Goal: Navigation & Orientation: Find specific page/section

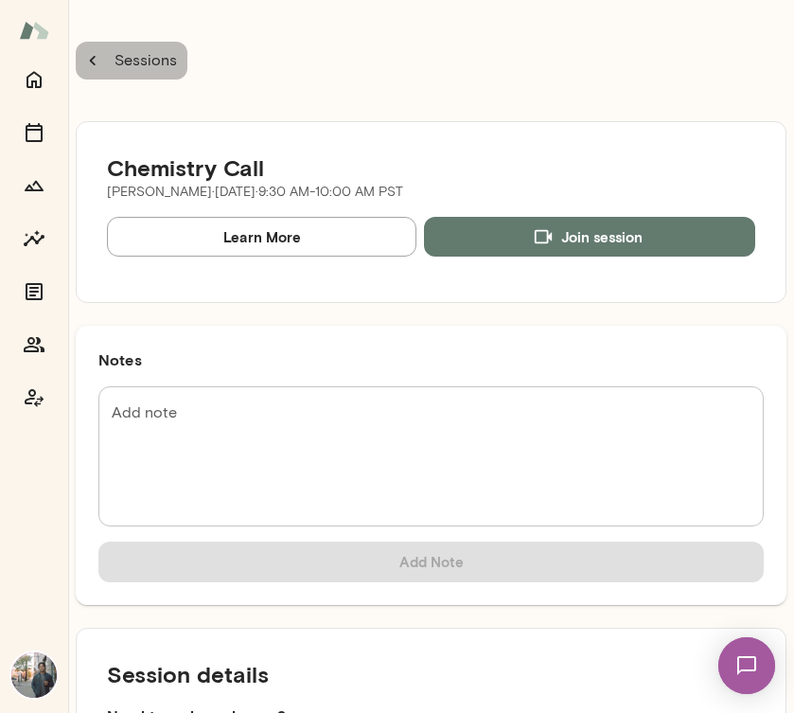
click at [88, 56] on icon "button" at bounding box center [92, 60] width 21 height 21
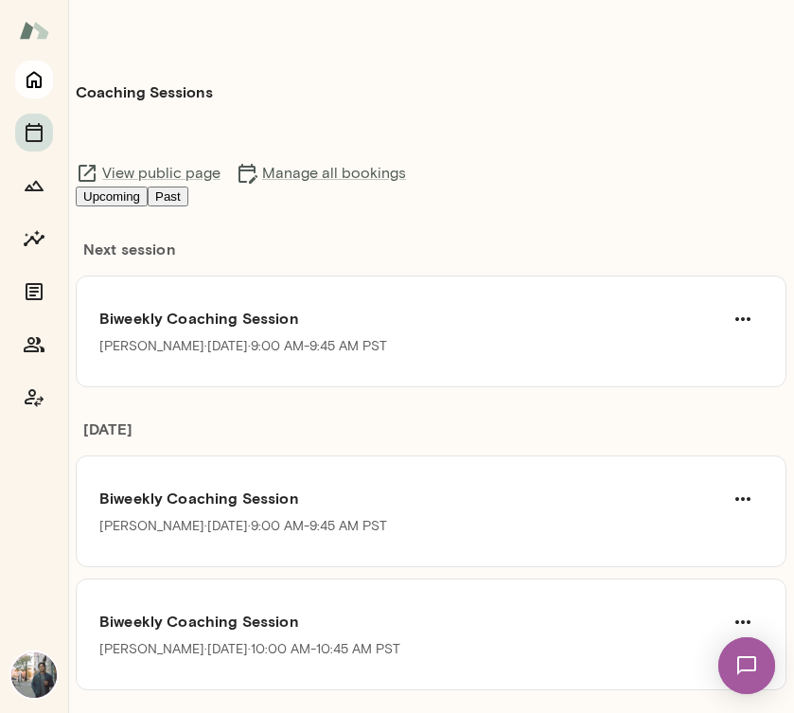
click at [36, 88] on icon "Home" at bounding box center [34, 79] width 23 height 23
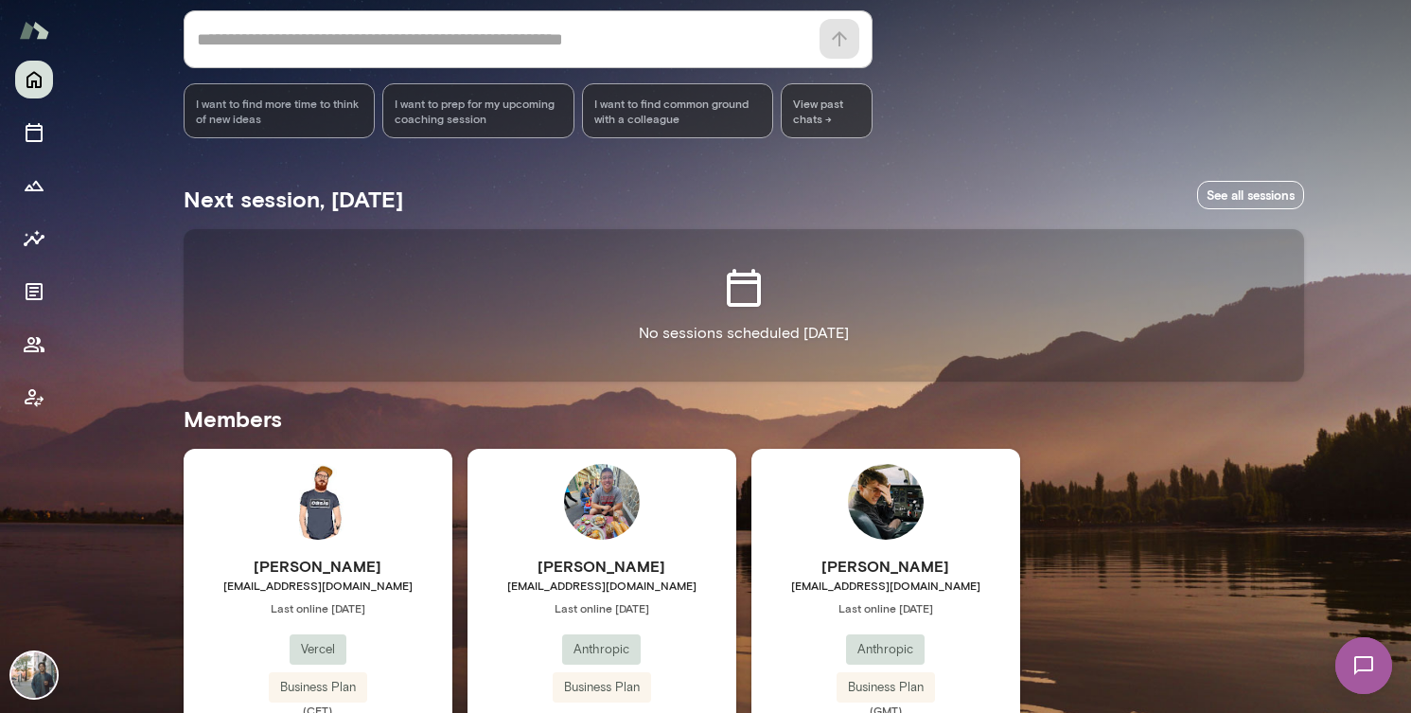
scroll to position [284, 0]
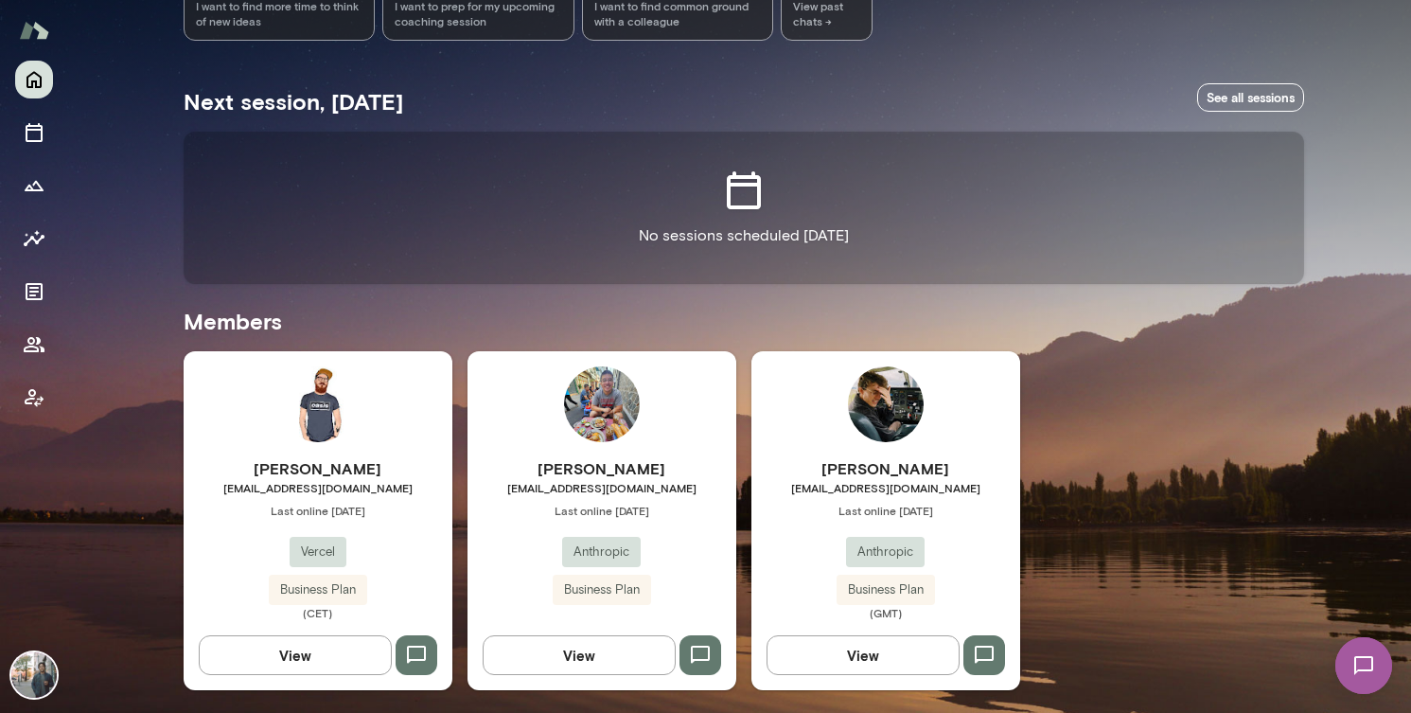
click at [1123, 389] on div "Rich Haines rich@vercel.com Last online September 17 Vercel Business Plan (CET)…" at bounding box center [744, 520] width 1121 height 339
click at [898, 646] on button "View" at bounding box center [863, 655] width 193 height 40
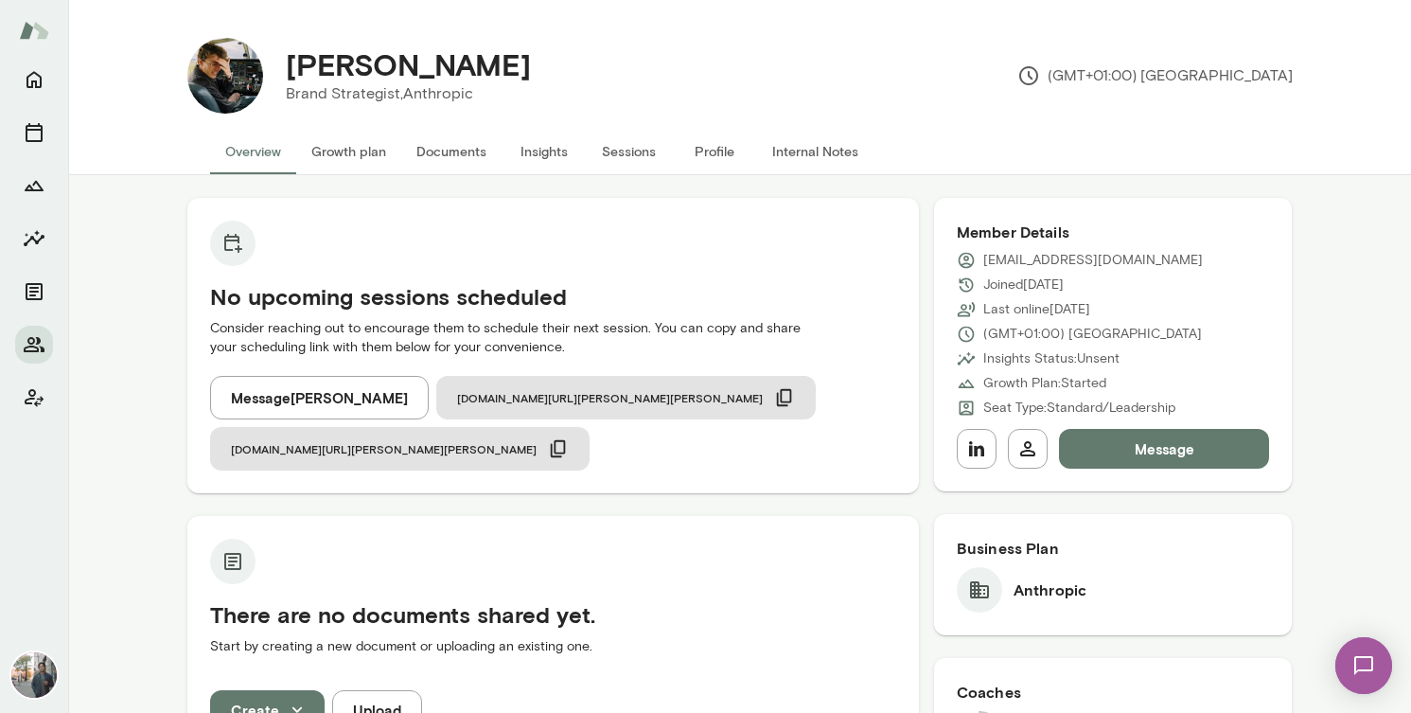
click at [336, 152] on button "Growth plan" at bounding box center [348, 151] width 105 height 45
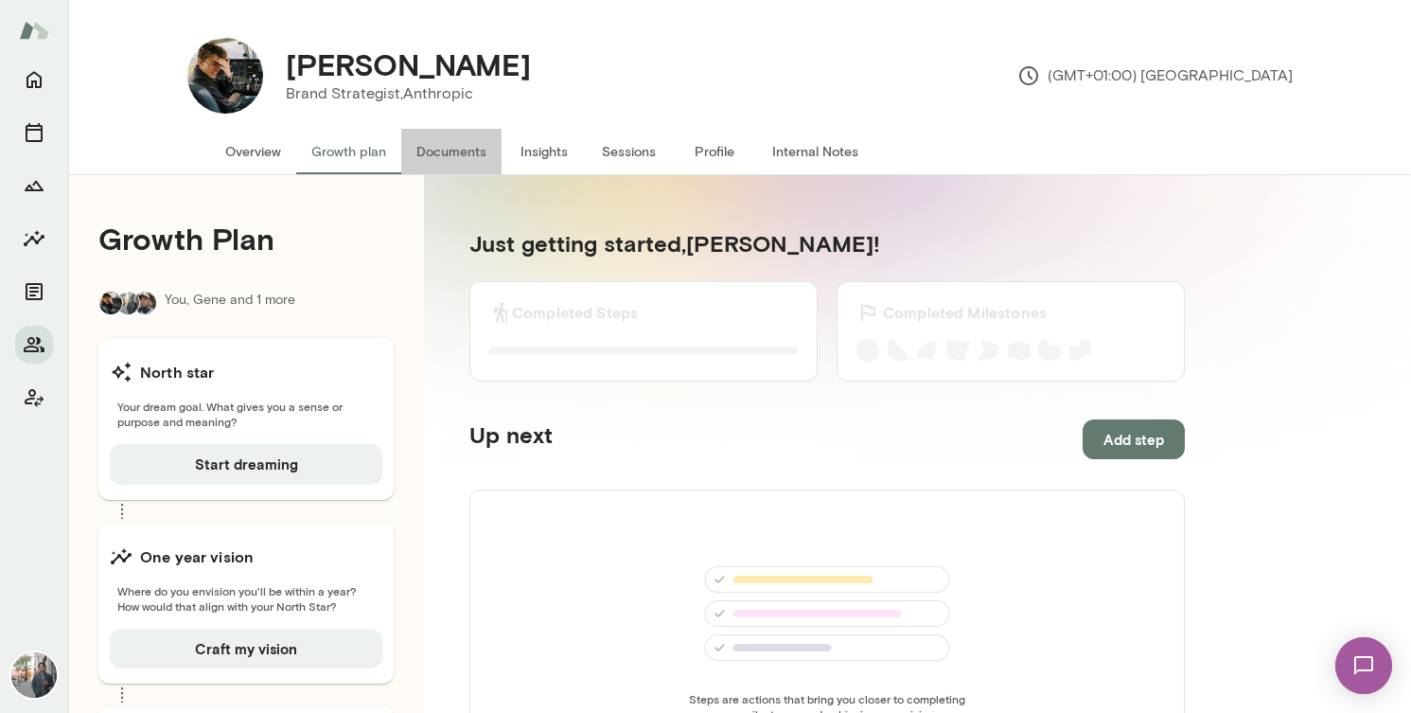
click at [437, 154] on button "Documents" at bounding box center [451, 151] width 100 height 45
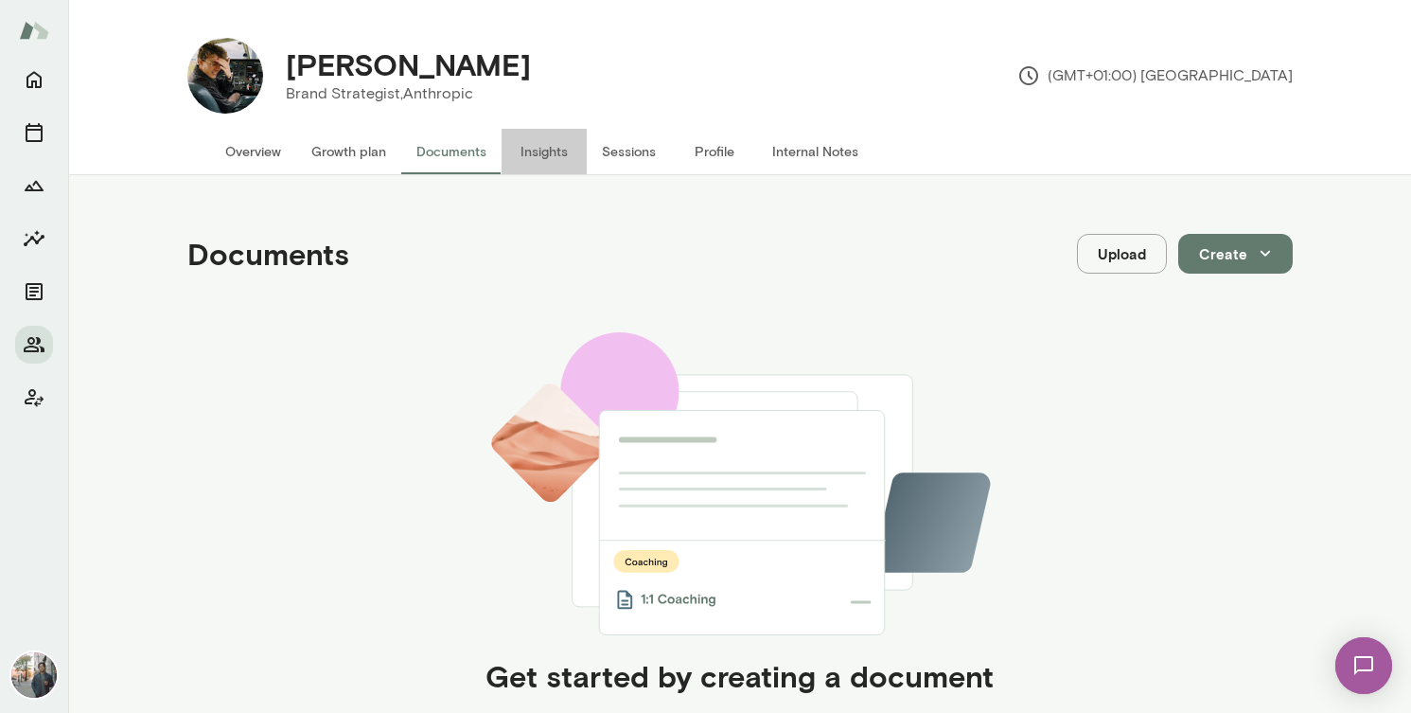
click at [550, 145] on button "Insights" at bounding box center [544, 151] width 85 height 45
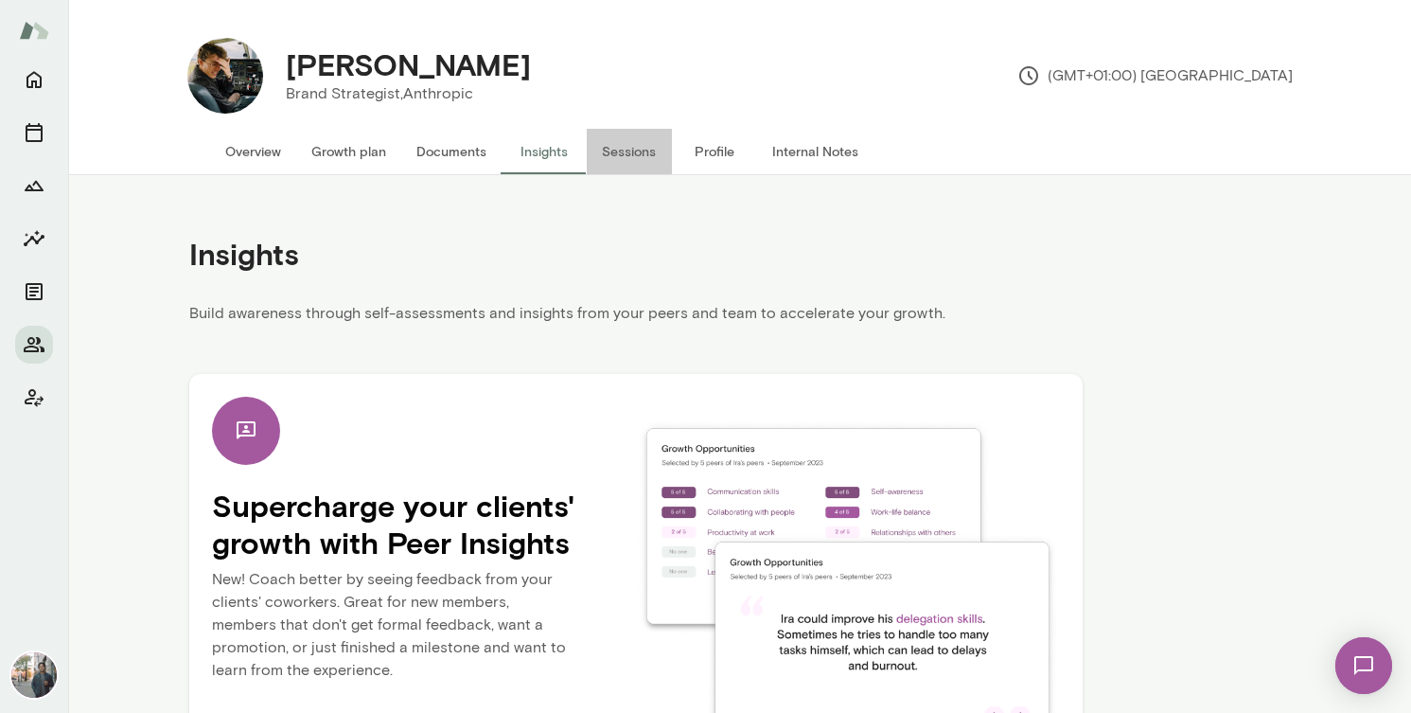
click at [639, 149] on button "Sessions" at bounding box center [629, 151] width 85 height 45
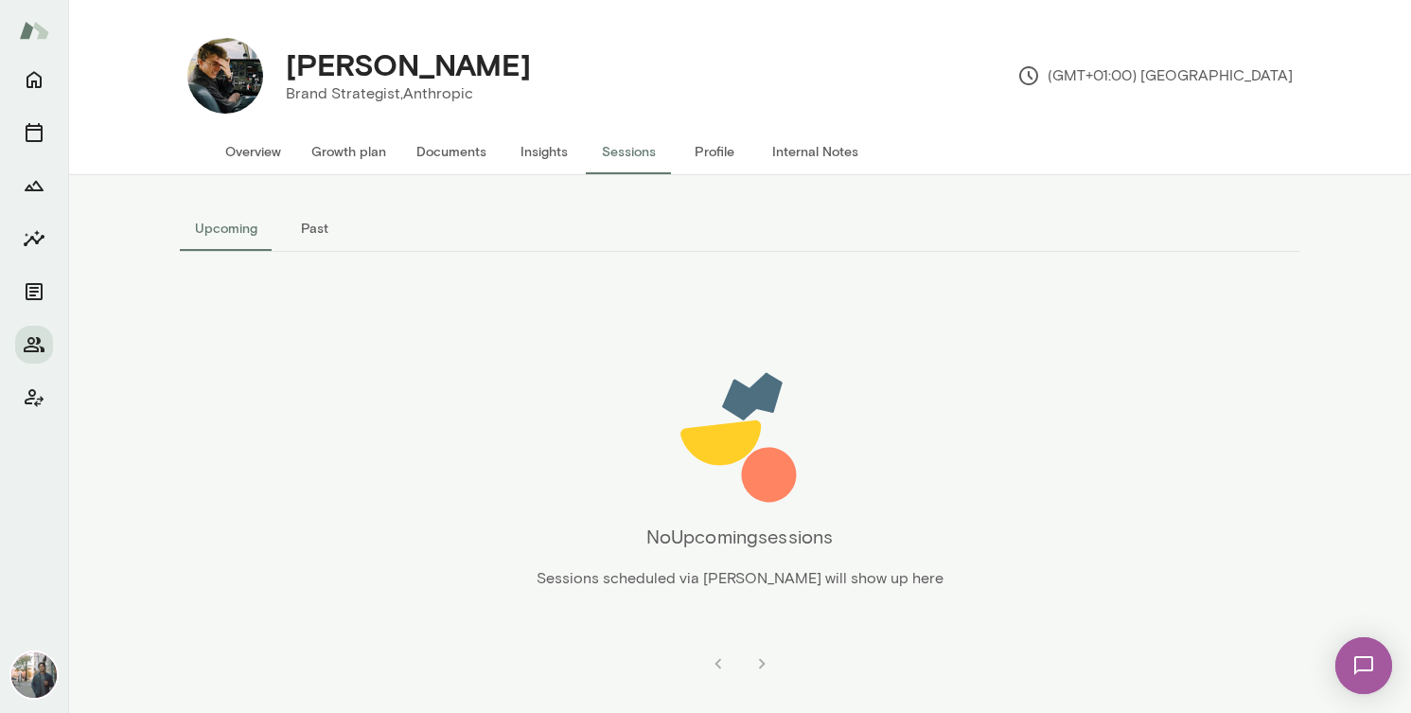
click at [716, 150] on button "Profile" at bounding box center [714, 151] width 85 height 45
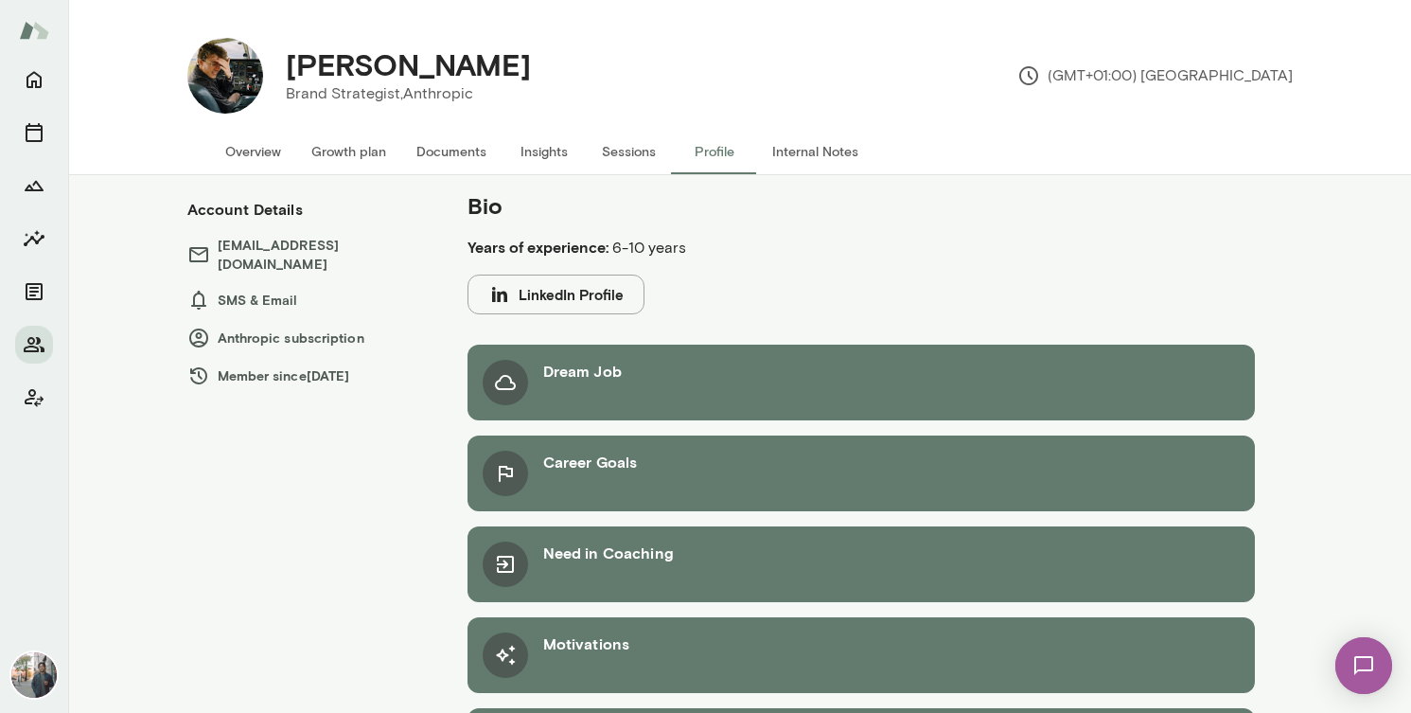
click at [818, 147] on button "Internal Notes" at bounding box center [815, 151] width 116 height 45
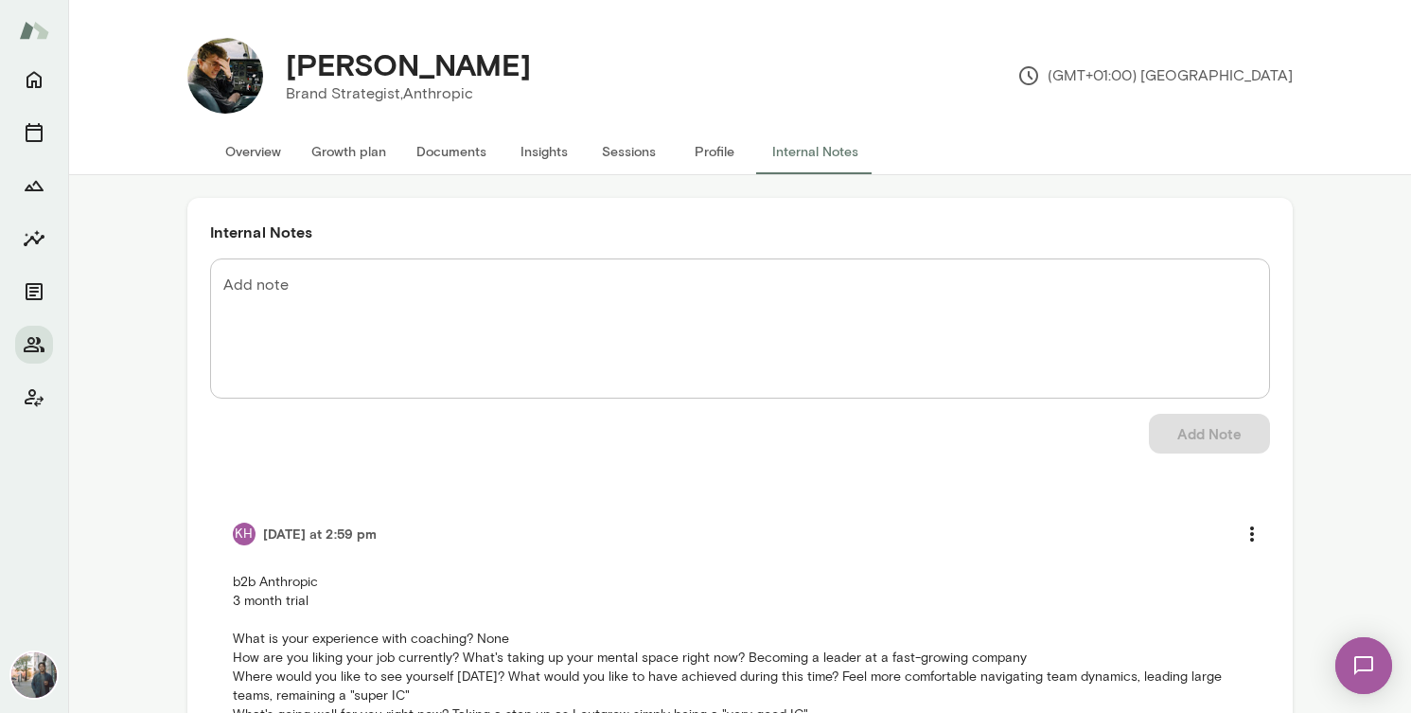
click at [230, 146] on button "Overview" at bounding box center [253, 151] width 86 height 45
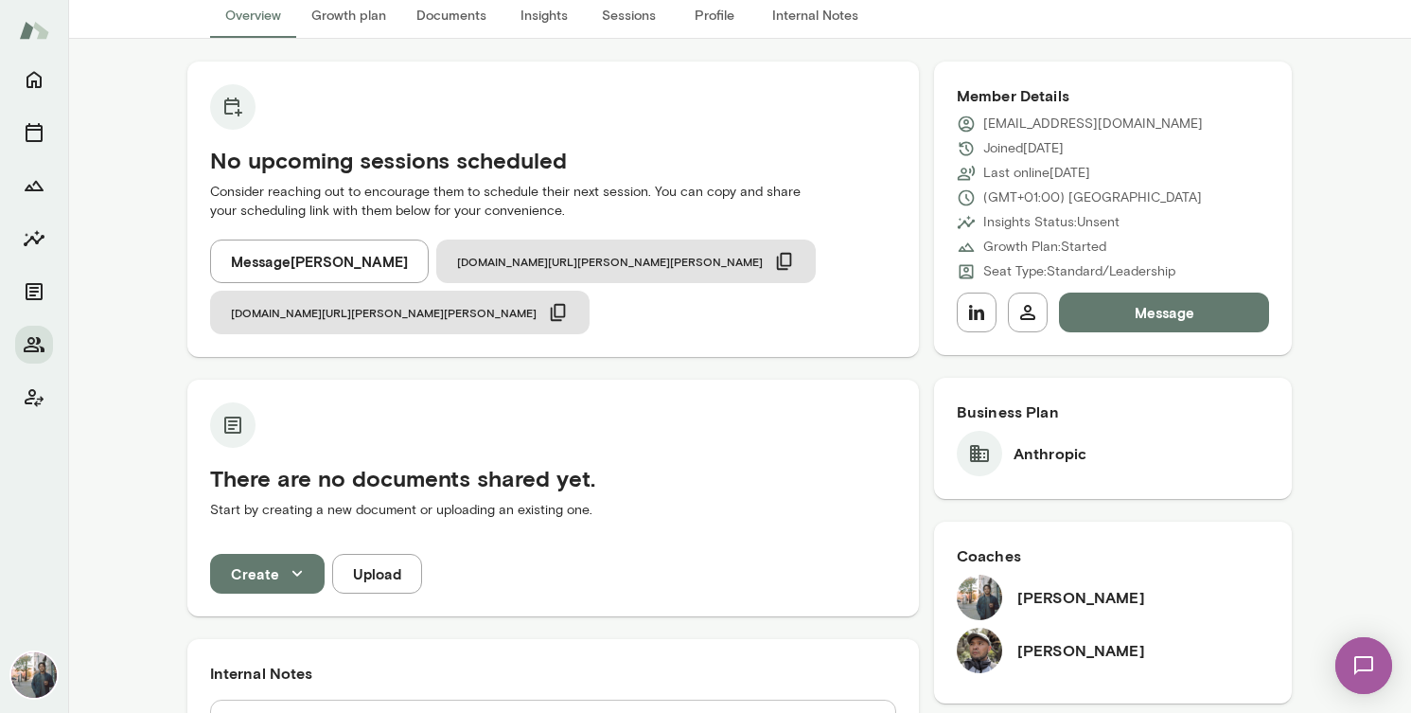
scroll to position [191, 0]
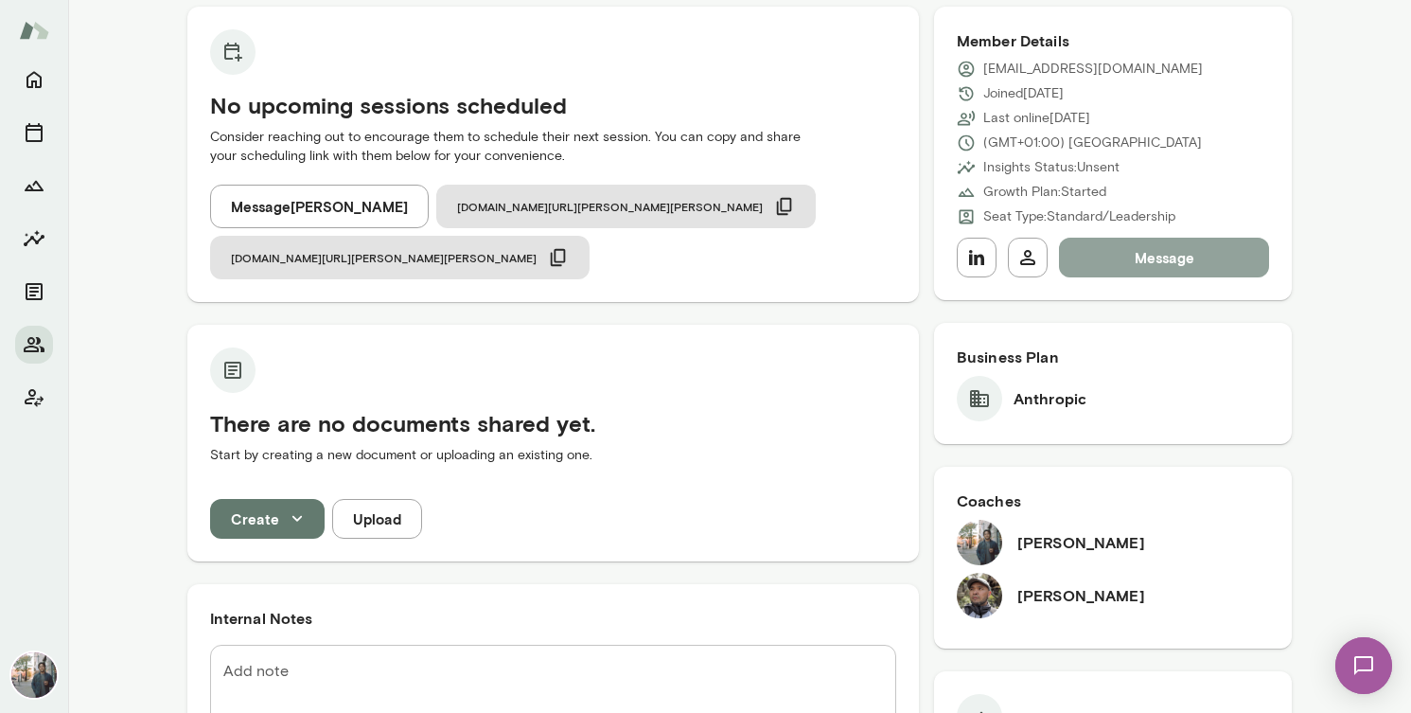
click at [1156, 260] on button "Message" at bounding box center [1164, 258] width 211 height 40
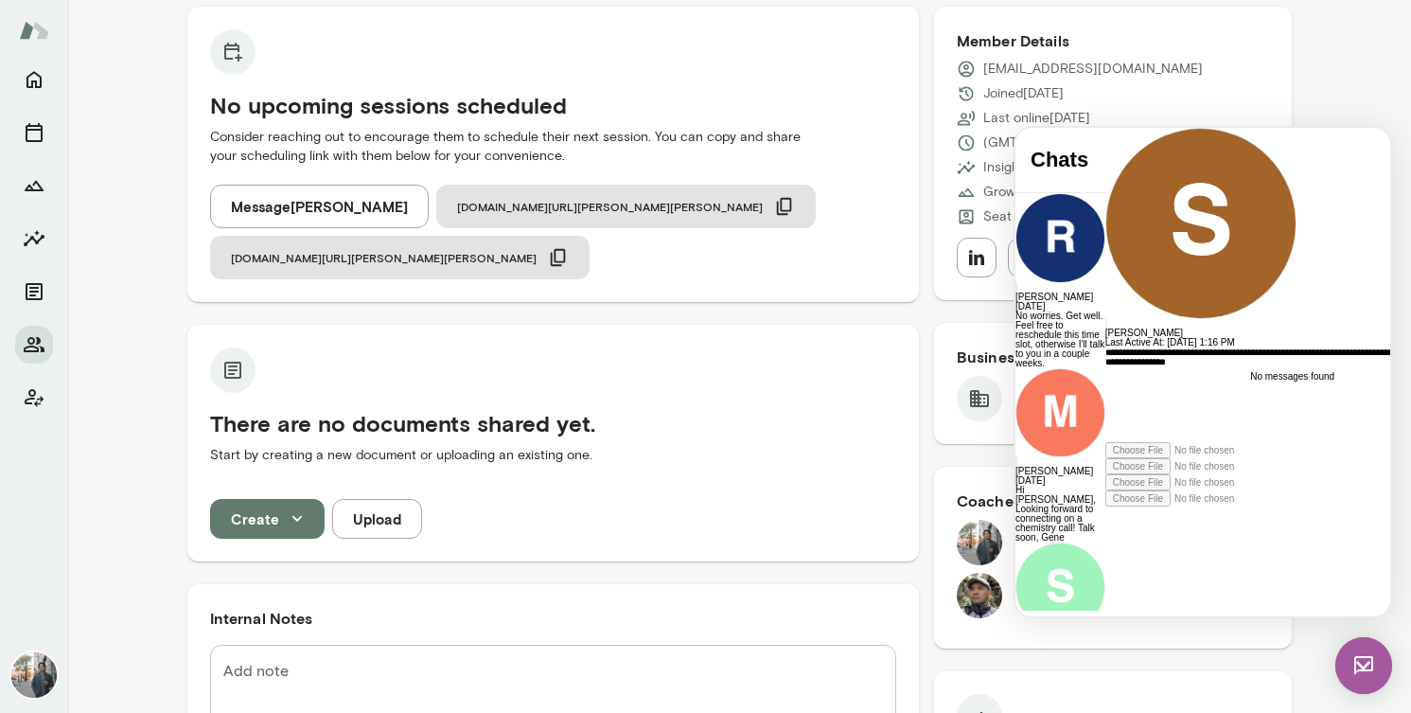
scroll to position [13, 0]
click at [1106, 442] on div "**********" at bounding box center [1277, 394] width 343 height 95
click at [1106, 506] on icon at bounding box center [1106, 506] width 0 height 0
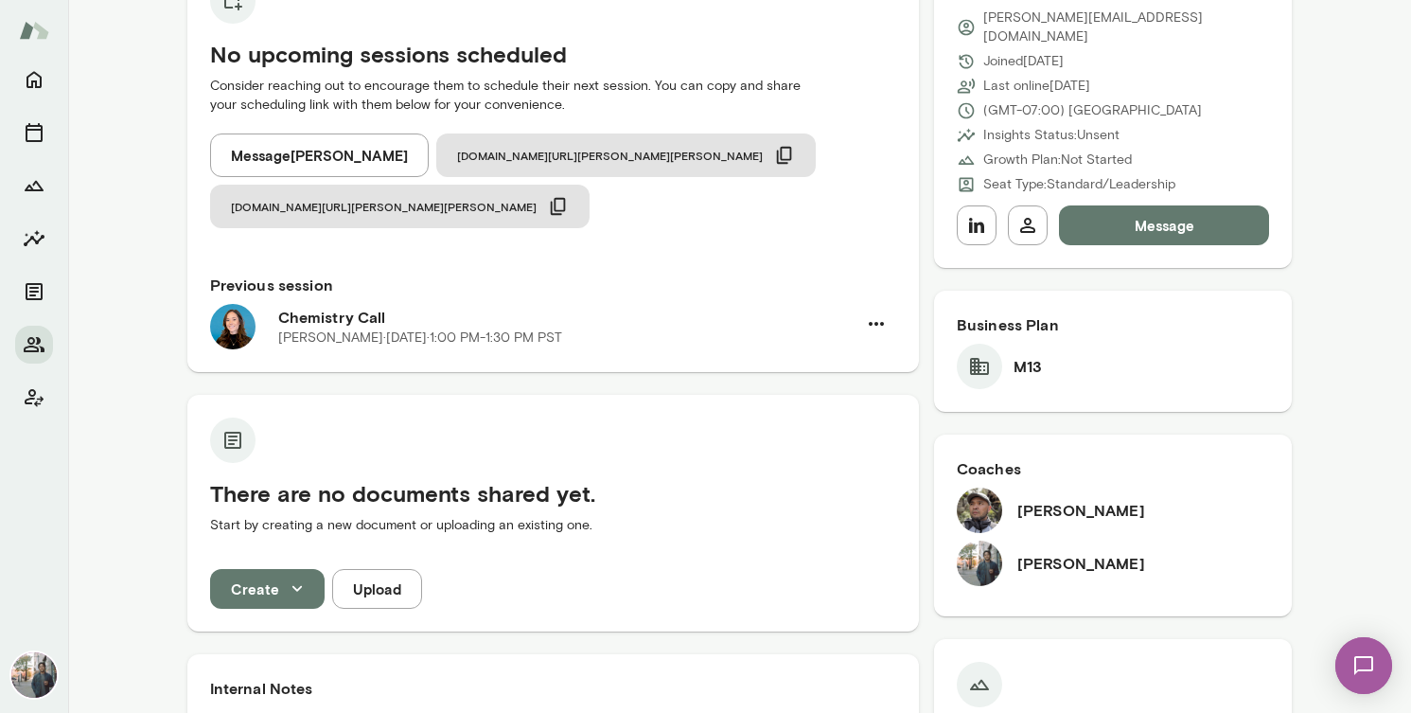
scroll to position [246, 0]
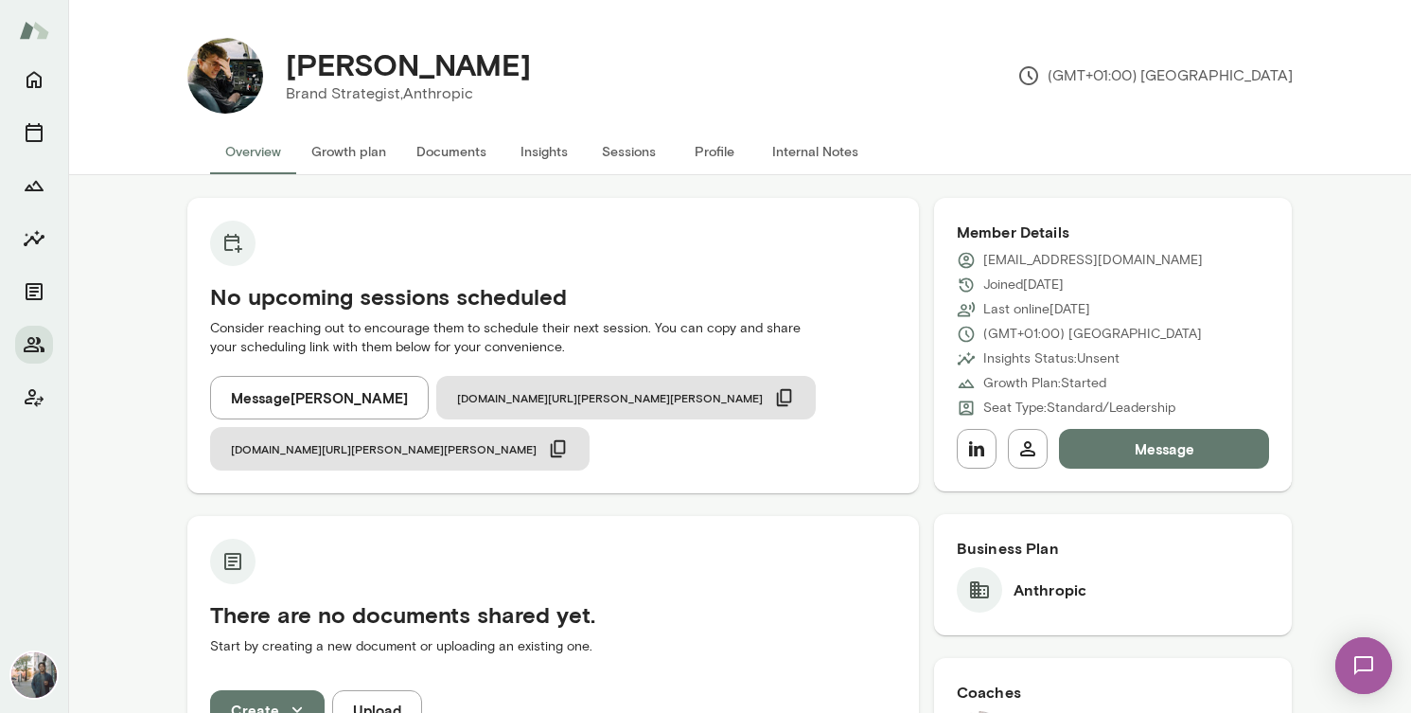
click at [40, 665] on img at bounding box center [33, 674] width 45 height 45
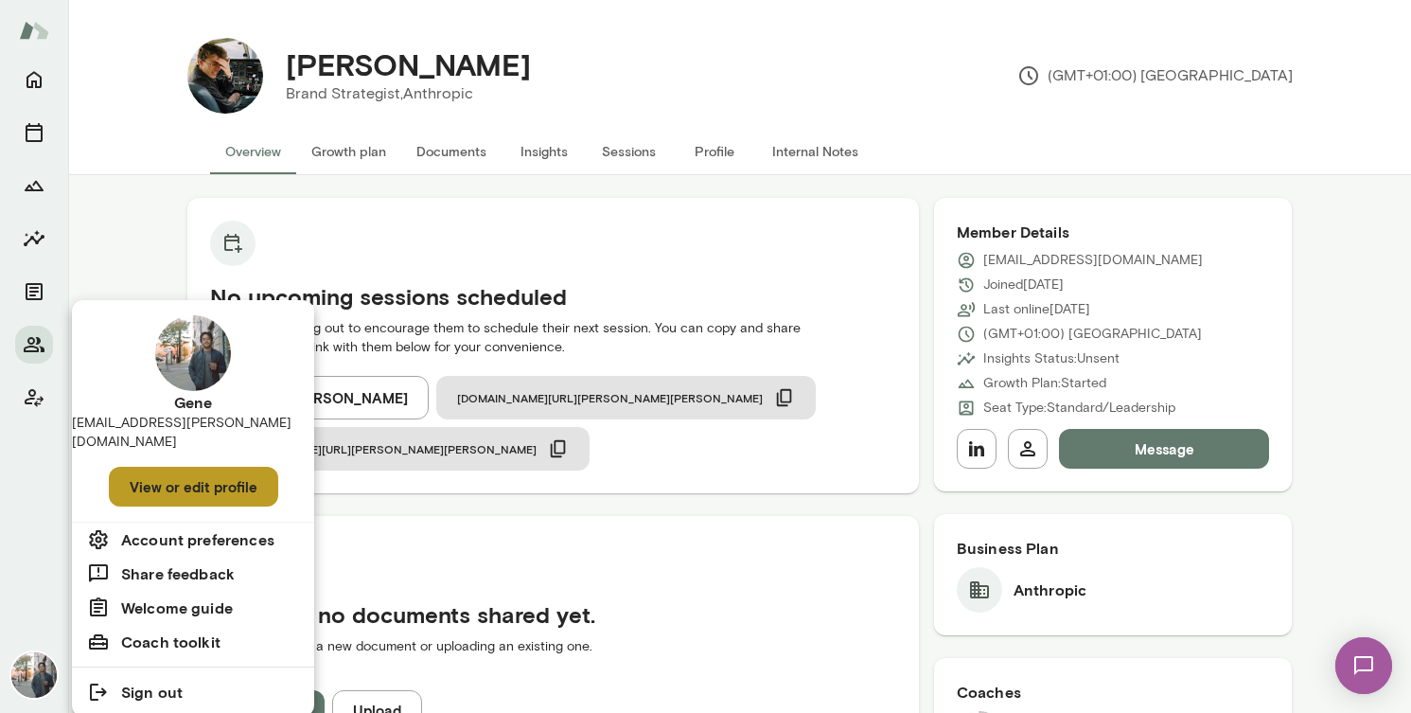
click at [179, 467] on button "View or edit profile" at bounding box center [193, 487] width 169 height 40
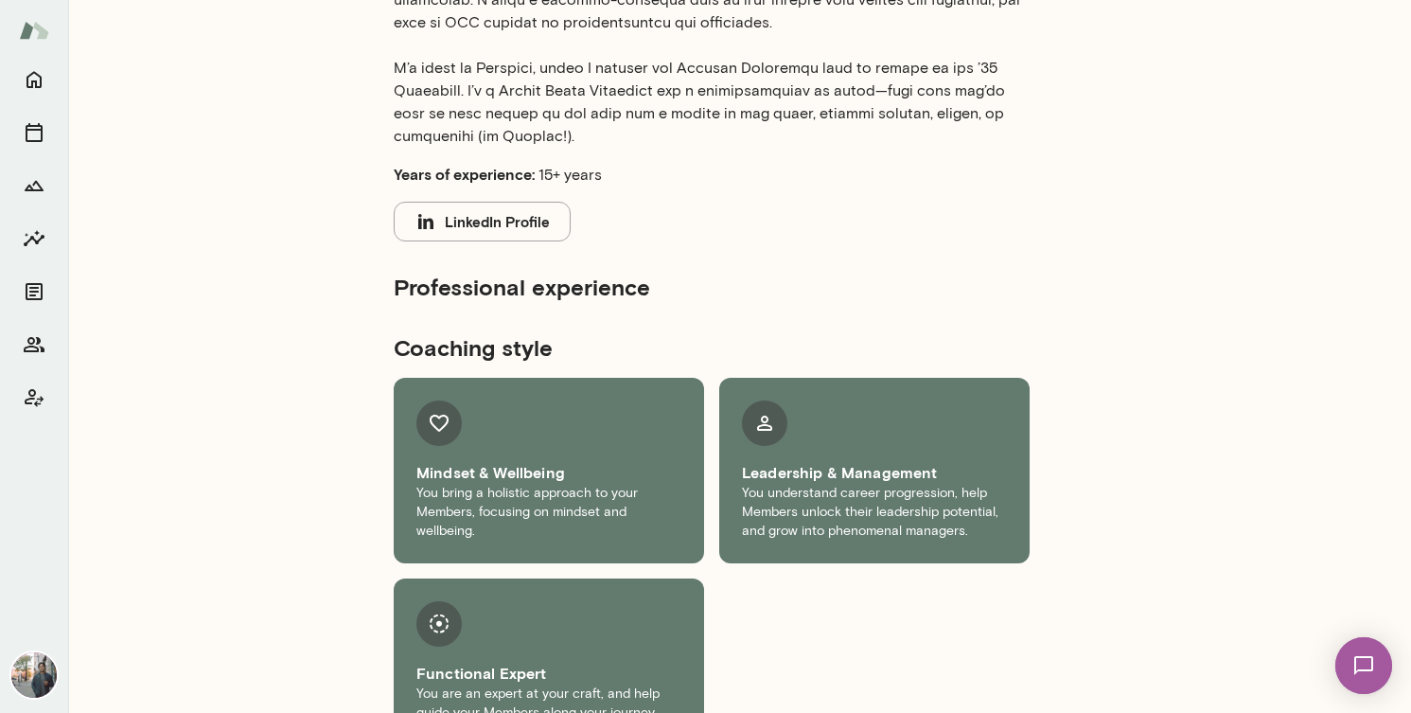
scroll to position [755, 0]
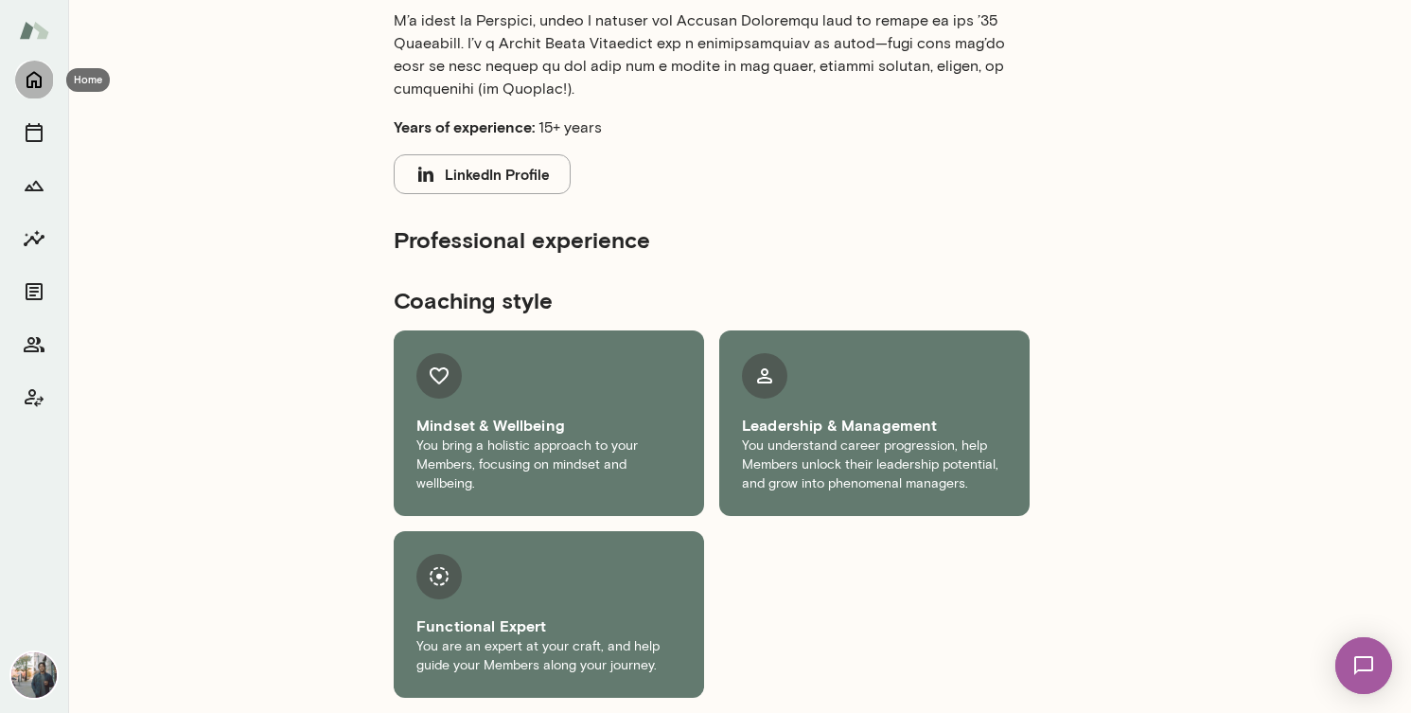
click at [32, 80] on icon "Home" at bounding box center [34, 80] width 15 height 17
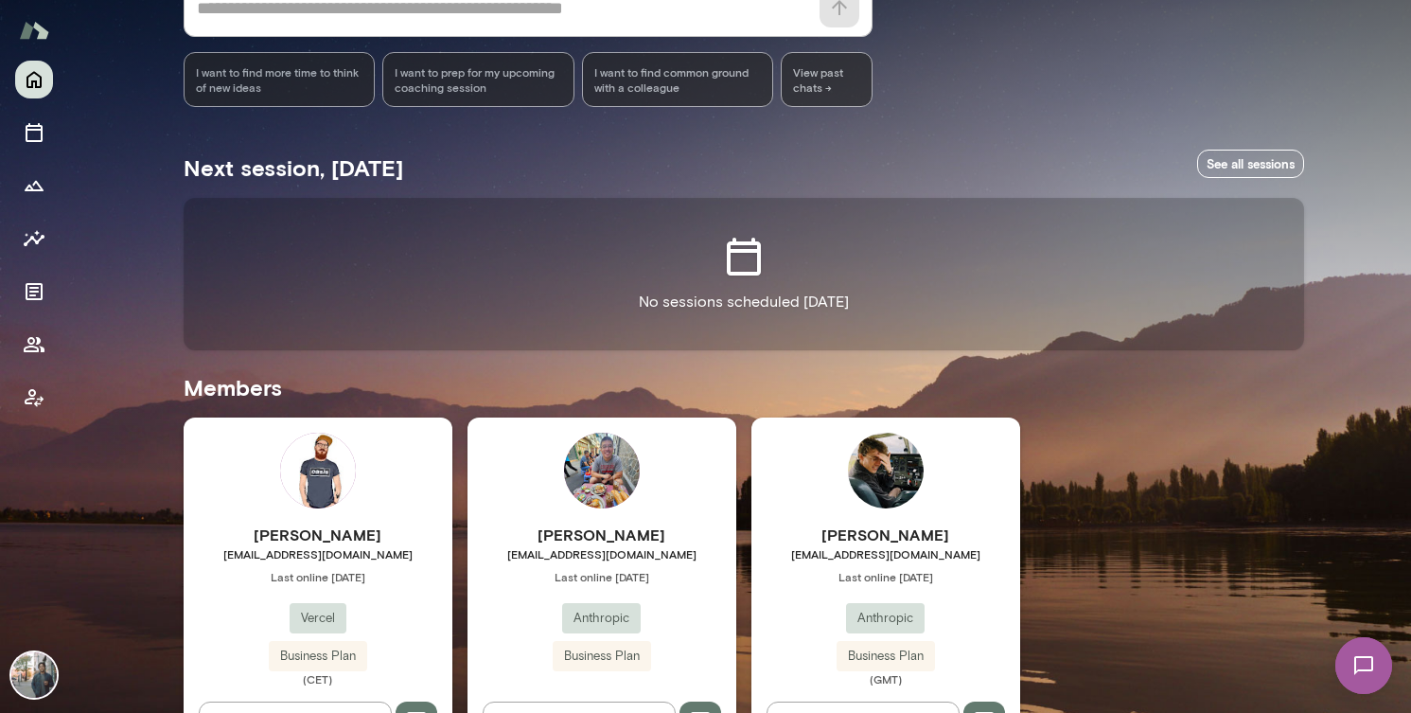
scroll to position [217, 0]
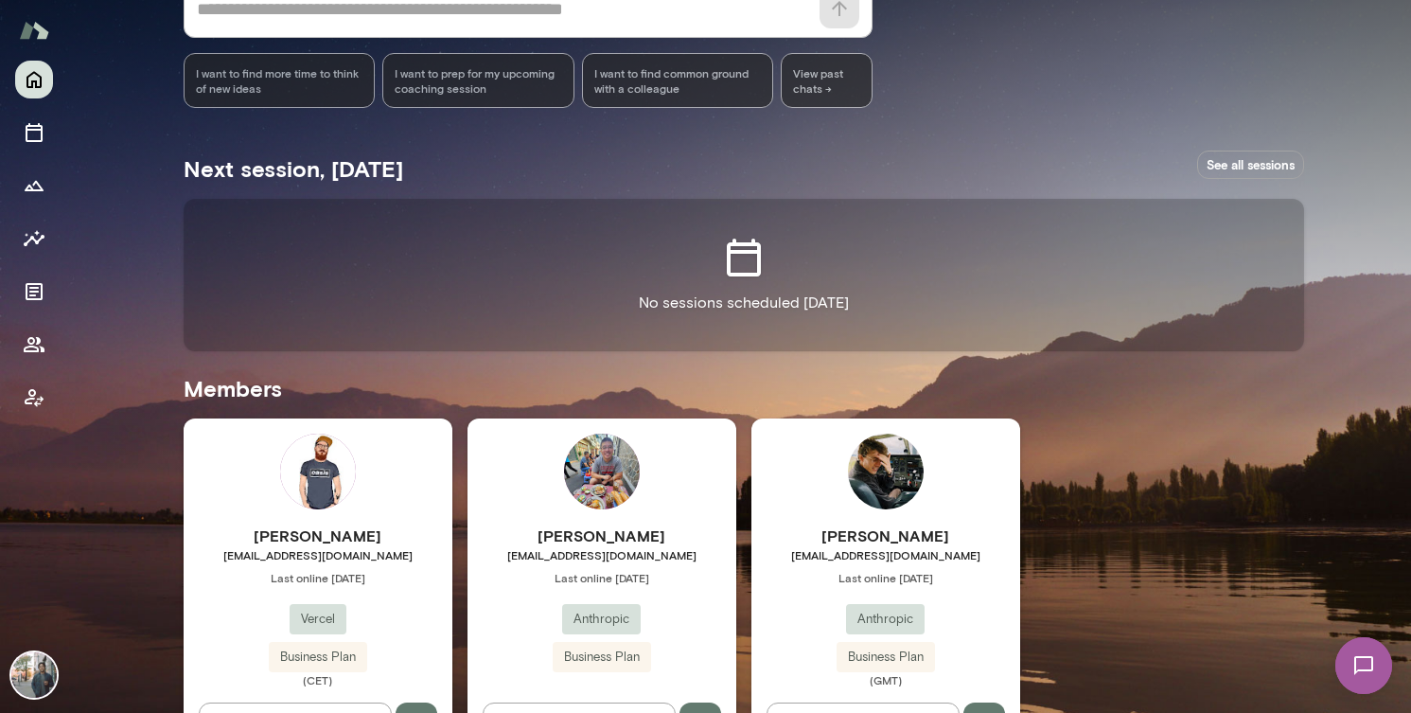
click at [1264, 167] on link "See all sessions" at bounding box center [1250, 165] width 107 height 29
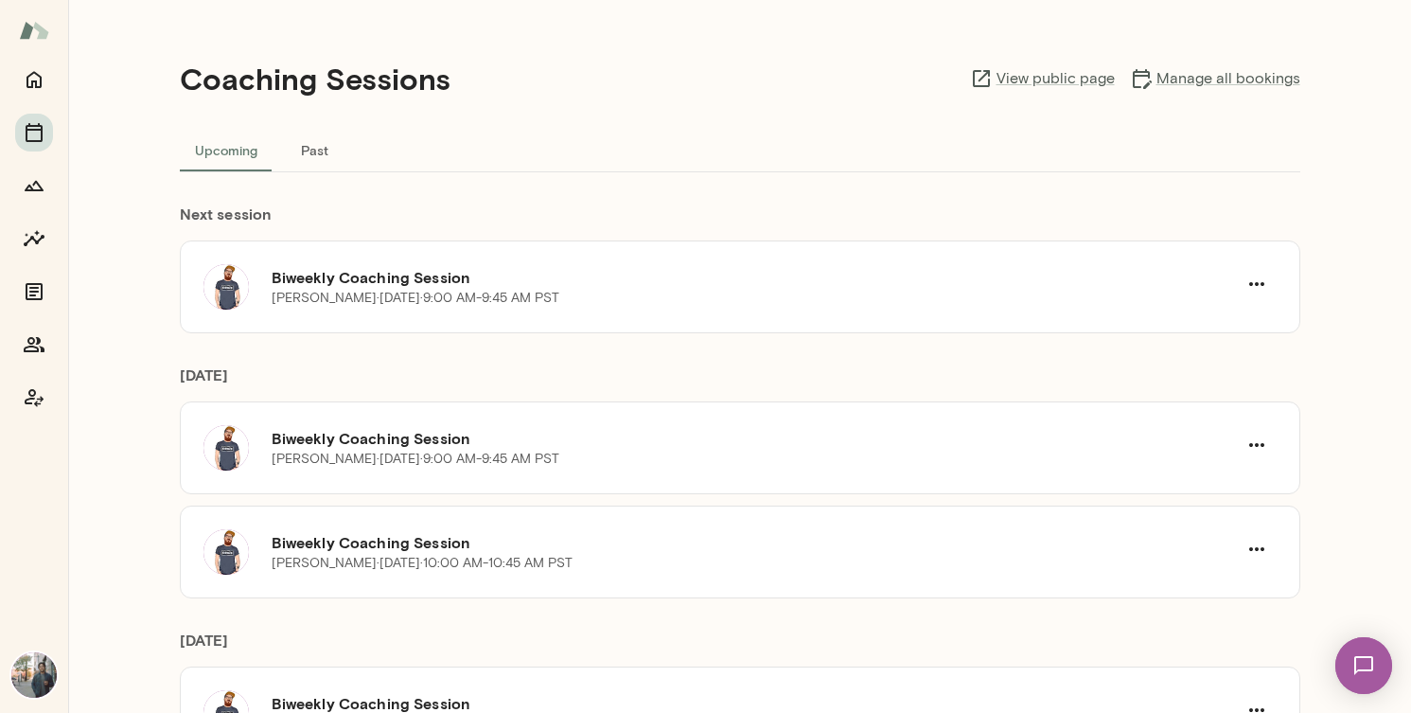
click at [310, 144] on button "Past" at bounding box center [315, 149] width 85 height 45
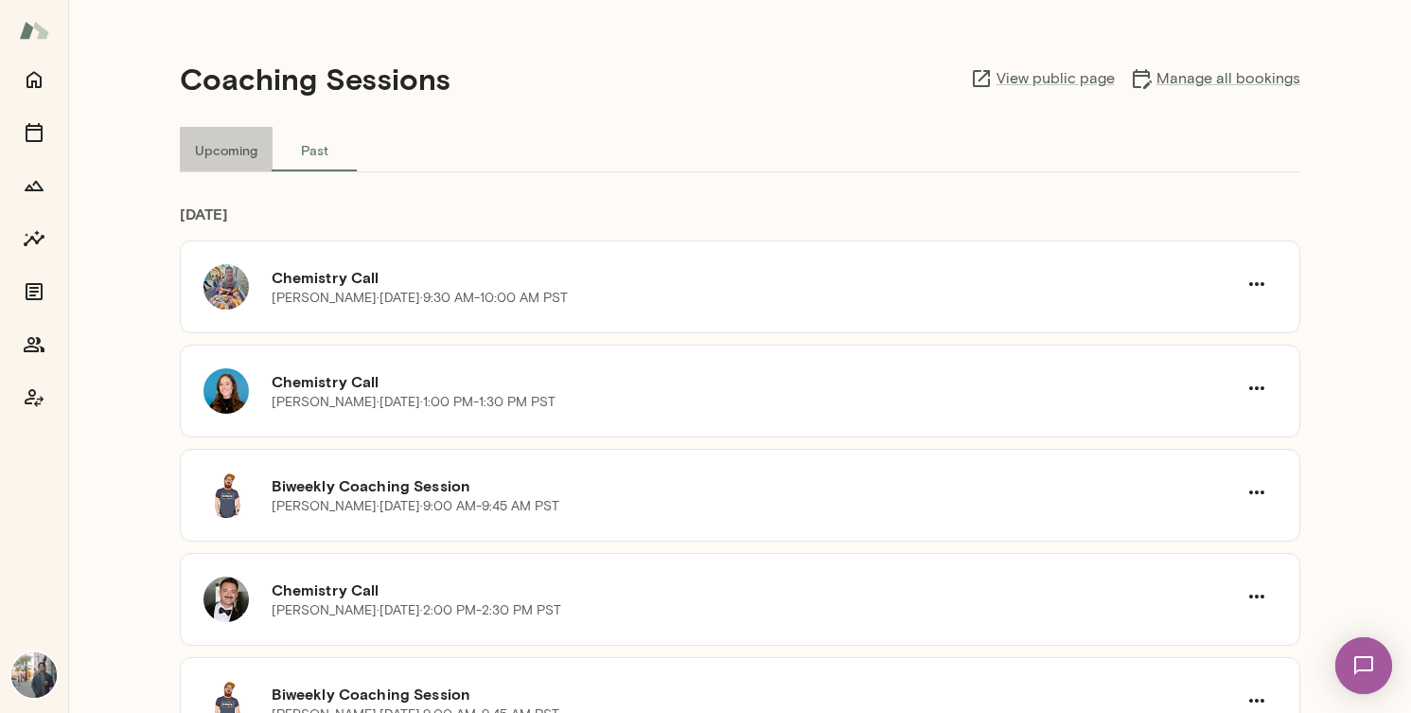
click at [225, 152] on button "Upcoming" at bounding box center [226, 149] width 93 height 45
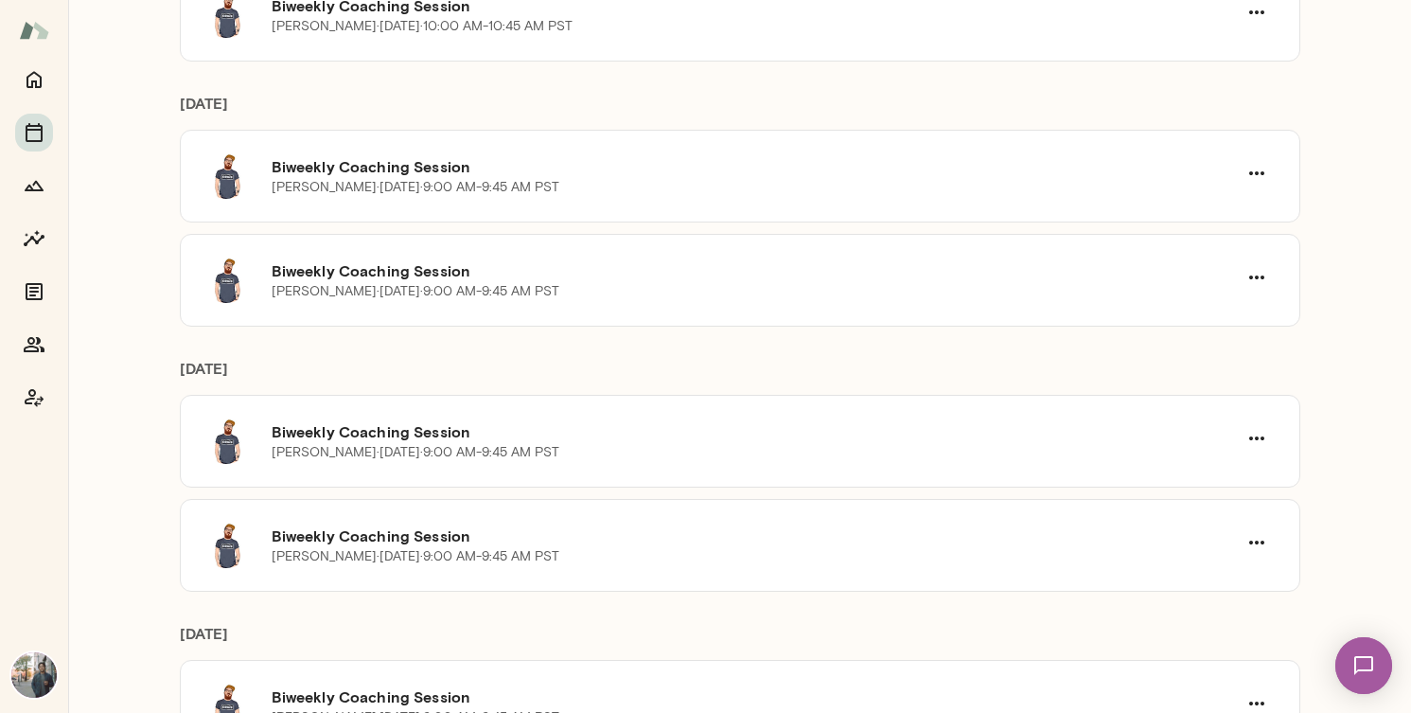
scroll to position [518, 0]
